Goal: Task Accomplishment & Management: Manage account settings

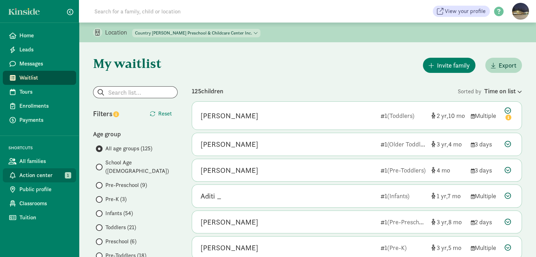
click at [43, 174] on span "Action center" at bounding box center [44, 175] width 51 height 8
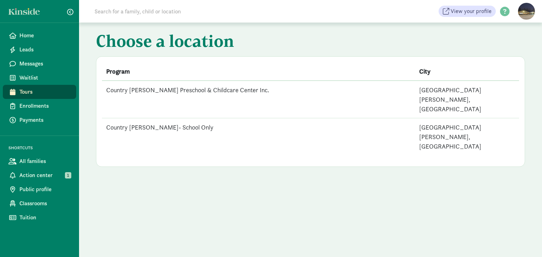
click at [191, 95] on td "Country [PERSON_NAME] Preschool & Childcare Center Inc." at bounding box center [258, 100] width 313 height 38
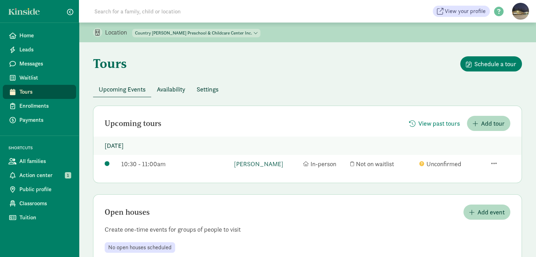
click at [247, 163] on link "[PERSON_NAME]" at bounding box center [267, 164] width 66 height 10
click at [247, 161] on link "[PERSON_NAME]" at bounding box center [267, 164] width 66 height 10
click at [245, 164] on link "[PERSON_NAME]" at bounding box center [267, 164] width 66 height 10
click at [29, 34] on span "Home" at bounding box center [44, 35] width 51 height 8
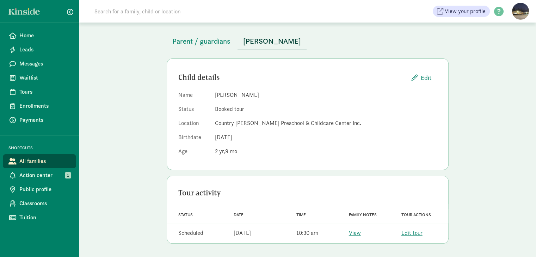
scroll to position [35, 0]
click at [189, 40] on span "Parent / guardians" at bounding box center [201, 40] width 58 height 11
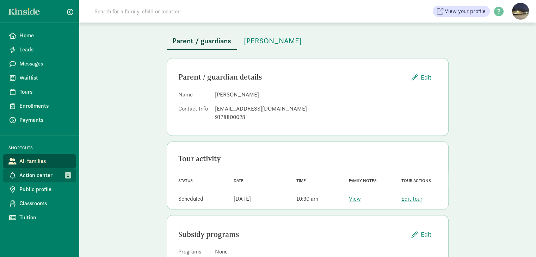
click at [41, 178] on span "Action center" at bounding box center [44, 175] width 51 height 8
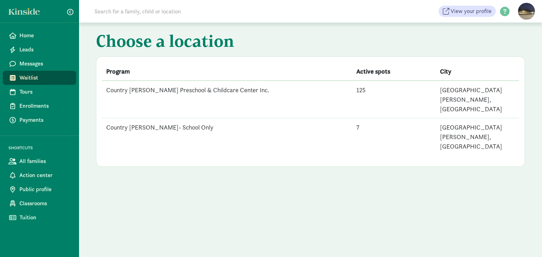
click at [179, 88] on td "Country [PERSON_NAME] Preschool & Childcare Center Inc." at bounding box center [227, 100] width 250 height 38
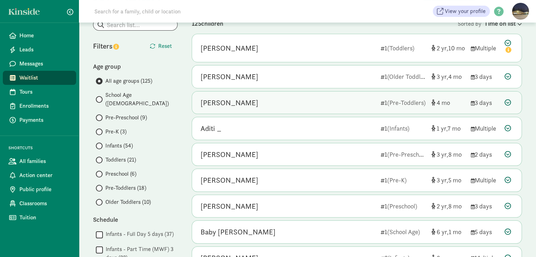
scroll to position [71, 0]
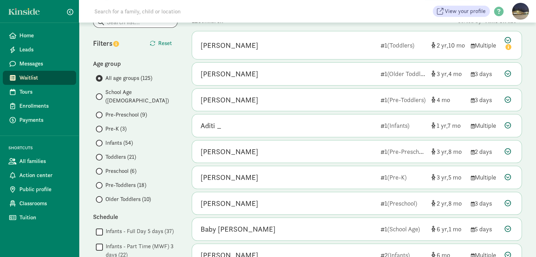
click at [126, 111] on span "Pre-Preschool (9)" at bounding box center [126, 115] width 42 height 8
click at [100, 113] on input "Pre-Preschool (9)" at bounding box center [98, 115] width 5 height 5
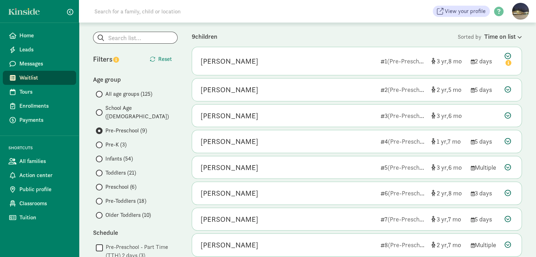
scroll to position [52, 0]
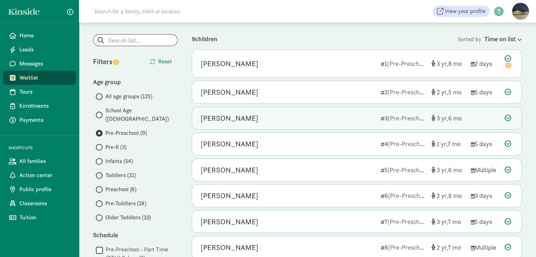
click at [507, 117] on icon at bounding box center [508, 118] width 6 height 6
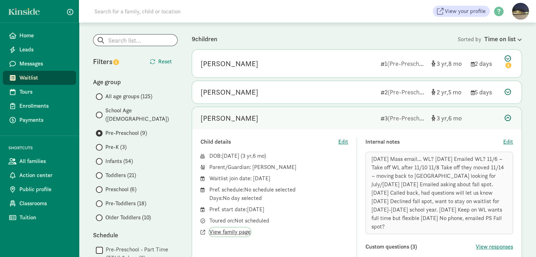
click at [223, 234] on span "View family page" at bounding box center [229, 232] width 41 height 8
click at [509, 141] on span "Edit" at bounding box center [508, 142] width 10 height 8
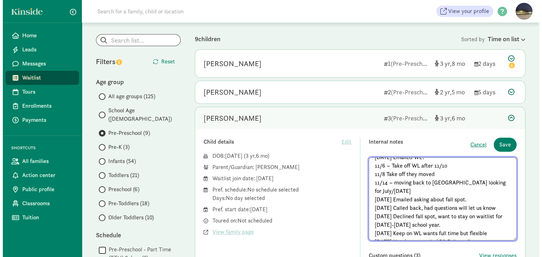
scroll to position [21, 0]
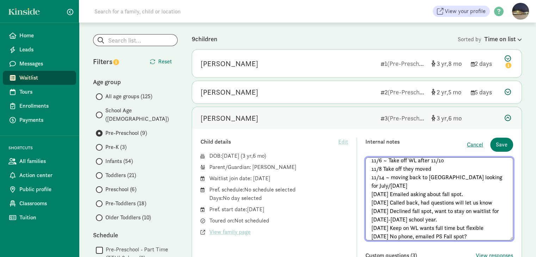
click at [364, 122] on div "[PERSON_NAME]" at bounding box center [288, 118] width 175 height 11
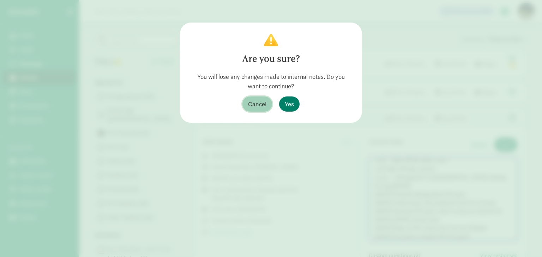
click at [250, 105] on span "Cancel" at bounding box center [257, 104] width 18 height 10
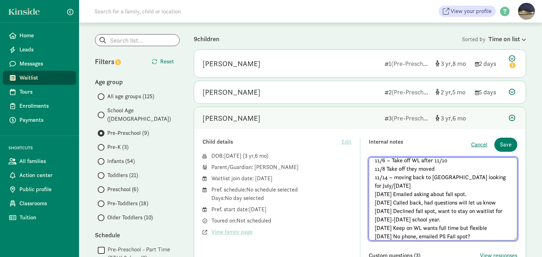
click at [435, 236] on textarea "10/23/24 Mass email... WL? 10/30/24 Emailed WL? 11/6 ~ Take off WL after 11/10 …" at bounding box center [442, 199] width 149 height 83
type textarea "10/23/24 Mass email... WL? 10/30/24 Emailed WL? 11/6 ~ Take off WL after 11/10 …"
click at [511, 148] on span "Save" at bounding box center [506, 145] width 12 height 8
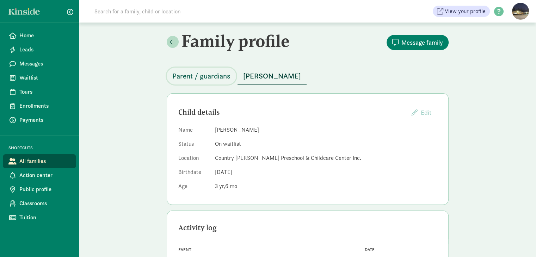
click at [207, 78] on span "Parent / guardians" at bounding box center [201, 76] width 58 height 11
